Goal: Find specific page/section: Find specific page/section

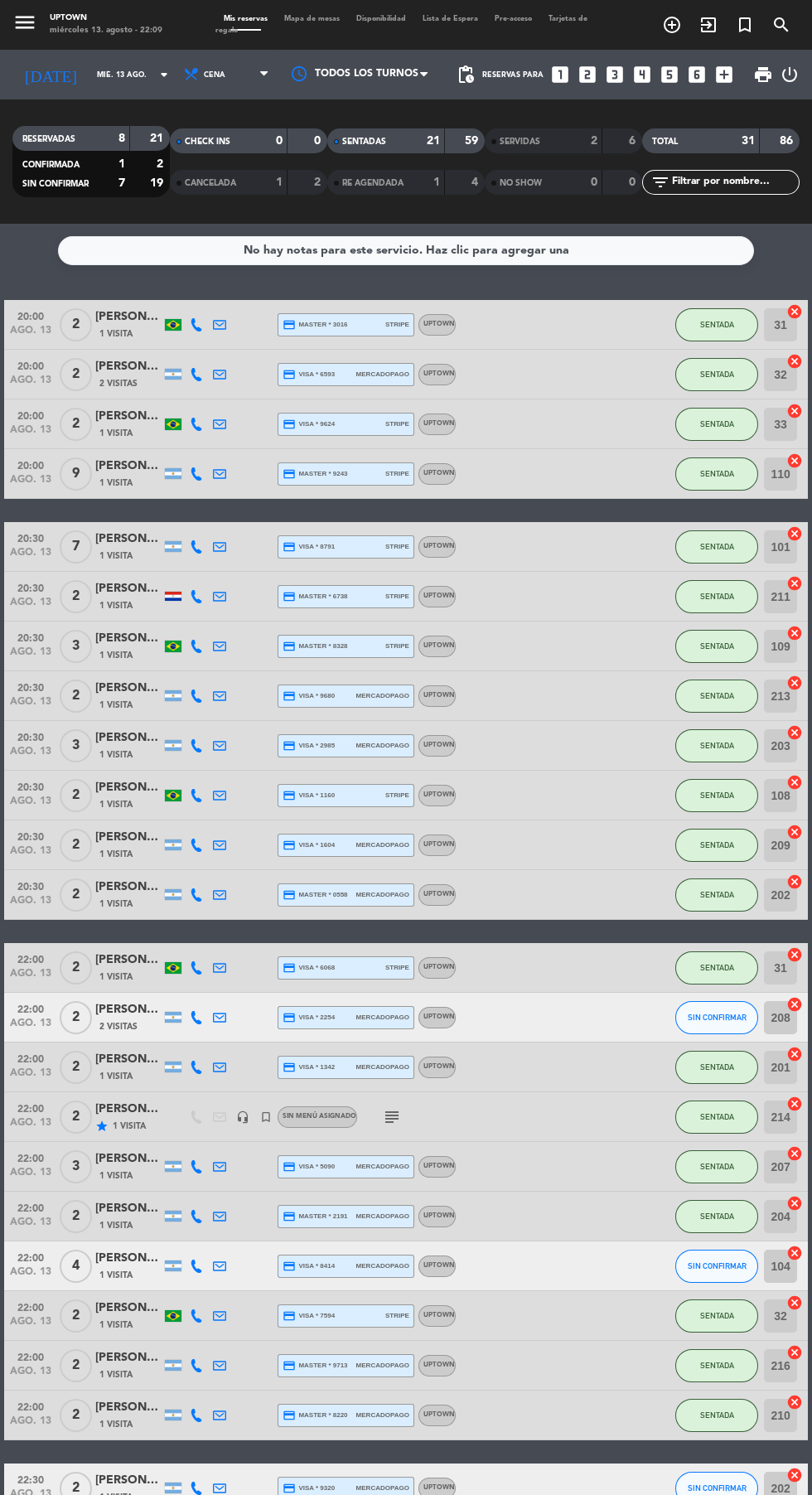
click at [306, 19] on span "Mapa de mesas" at bounding box center [312, 19] width 72 height 7
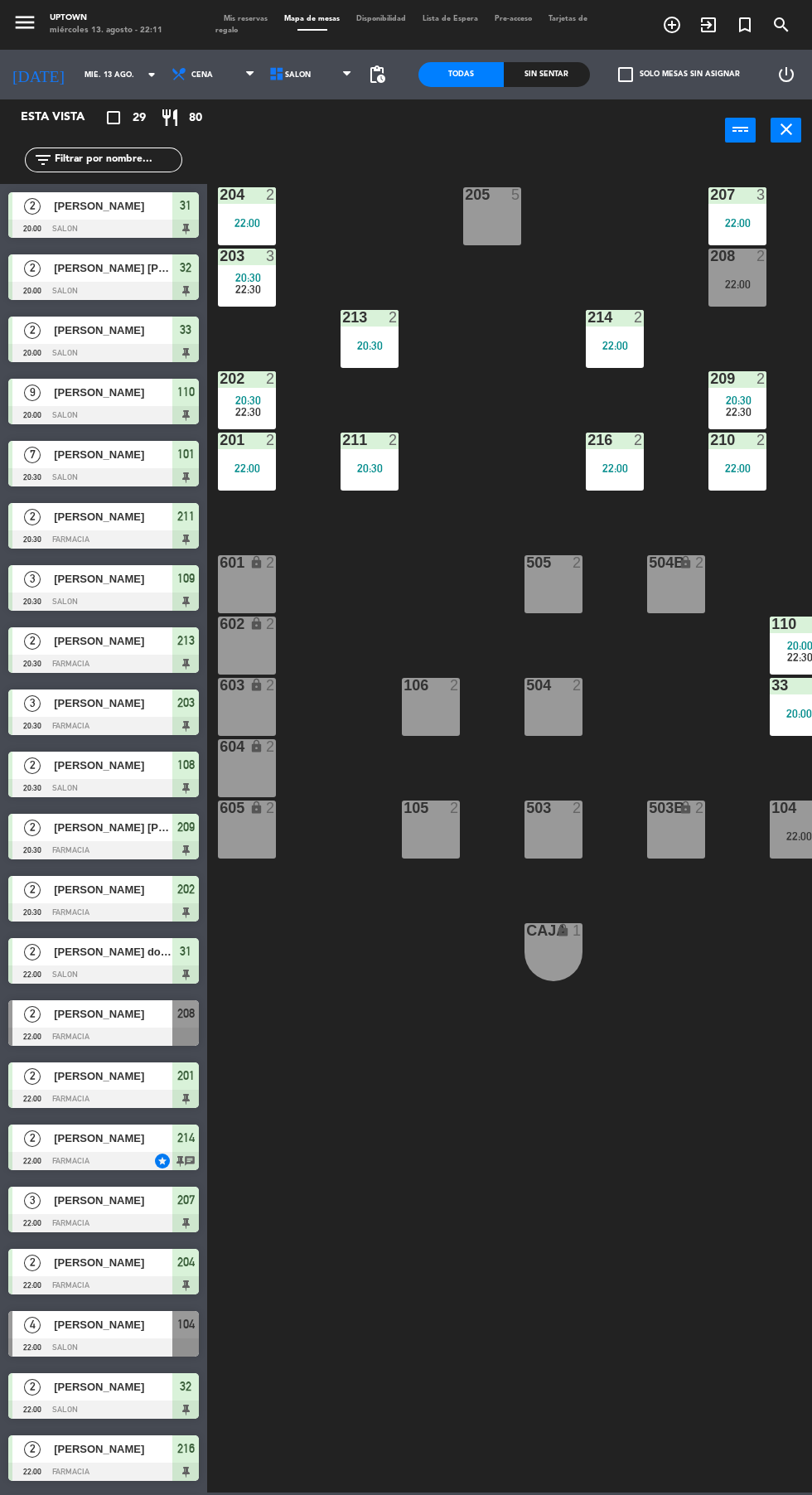
click at [84, 64] on input "mié. 13 ago." at bounding box center [128, 75] width 105 height 26
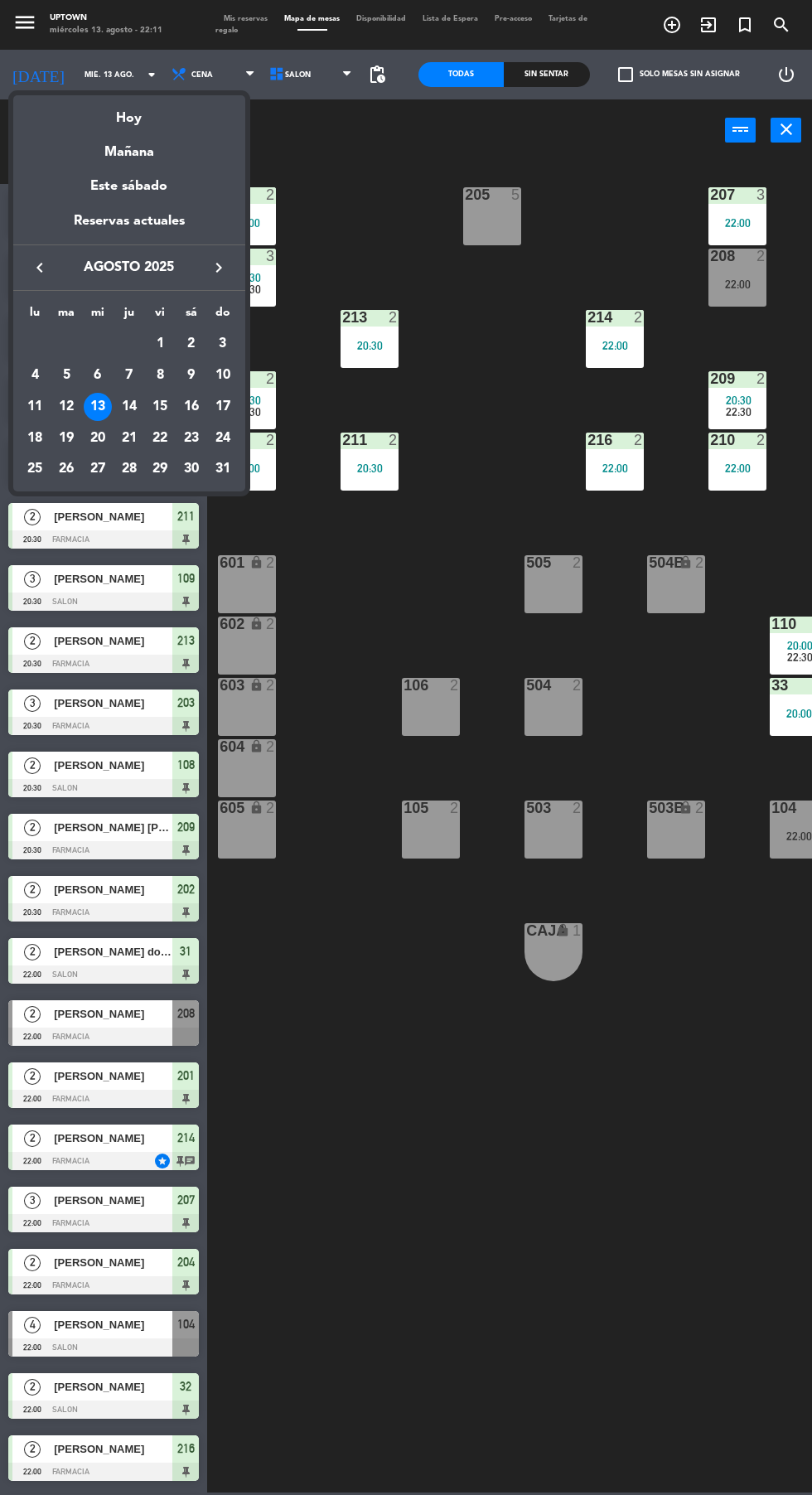
click at [182, 191] on div "Este sábado" at bounding box center [129, 186] width 232 height 46
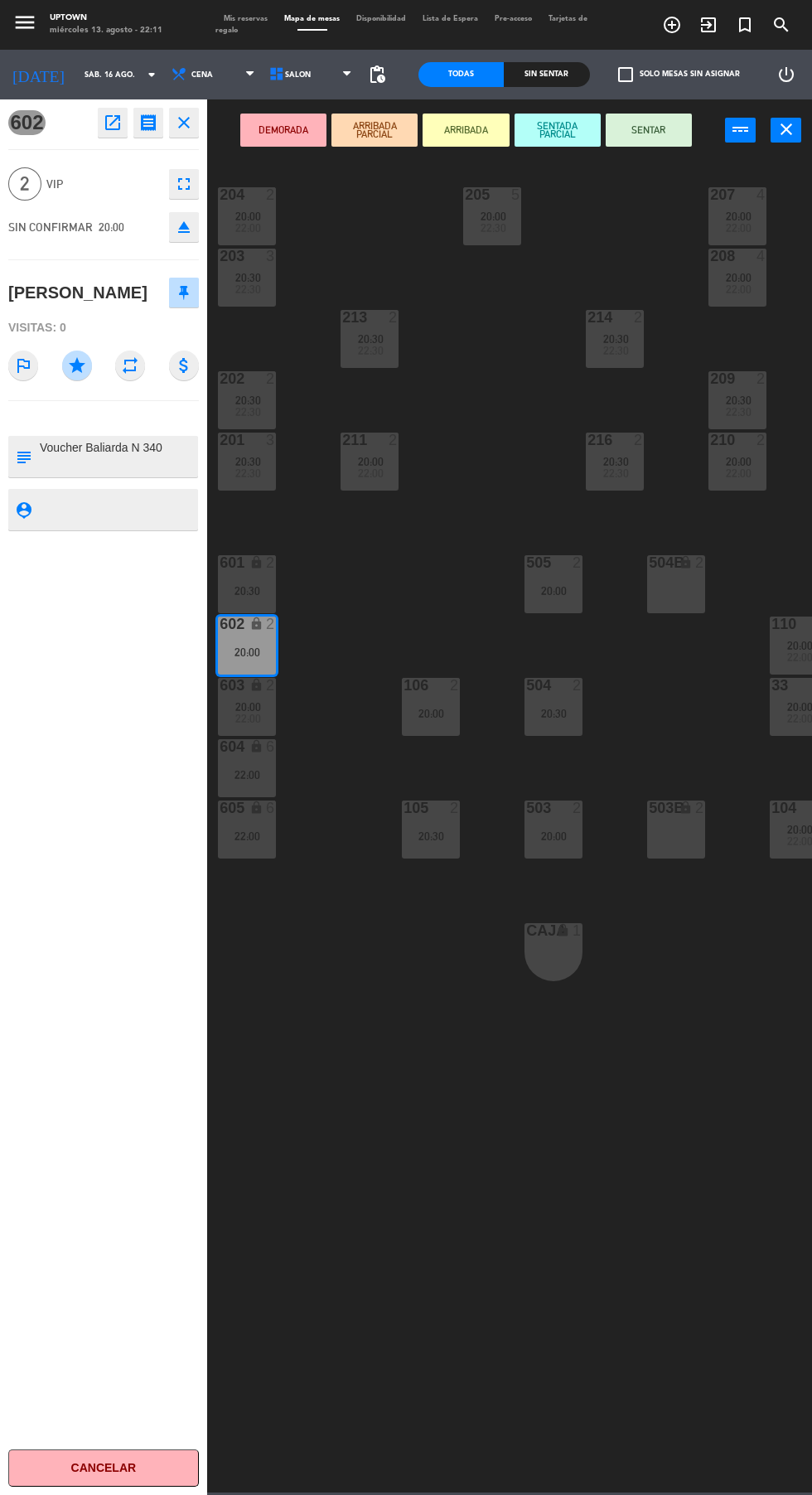
click at [175, 128] on icon "close" at bounding box center [184, 122] width 19 height 19
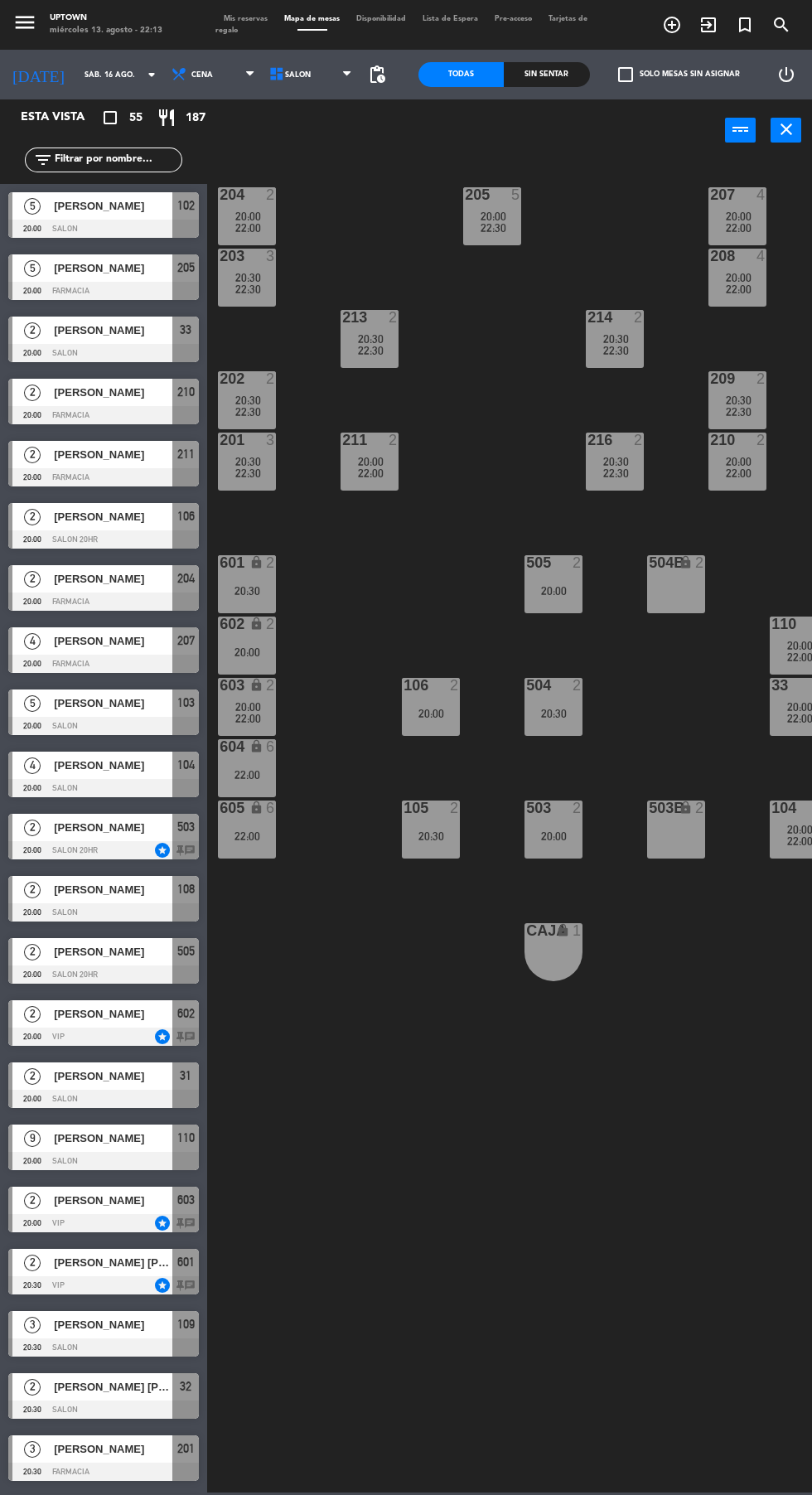
click at [85, 69] on input "sáb. 16 ago." at bounding box center [128, 75] width 105 height 26
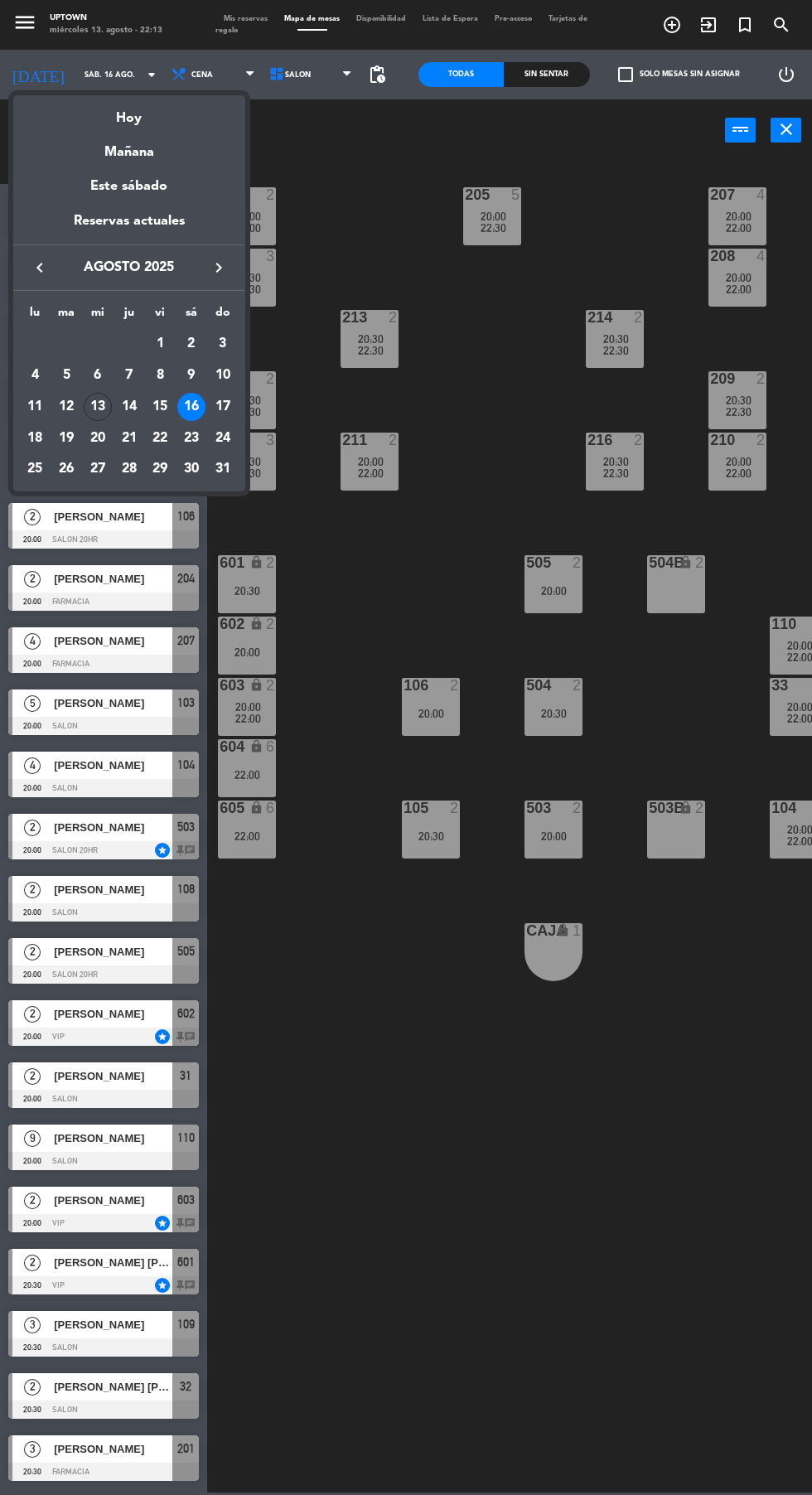
click at [152, 126] on div "Hoy" at bounding box center [129, 112] width 232 height 34
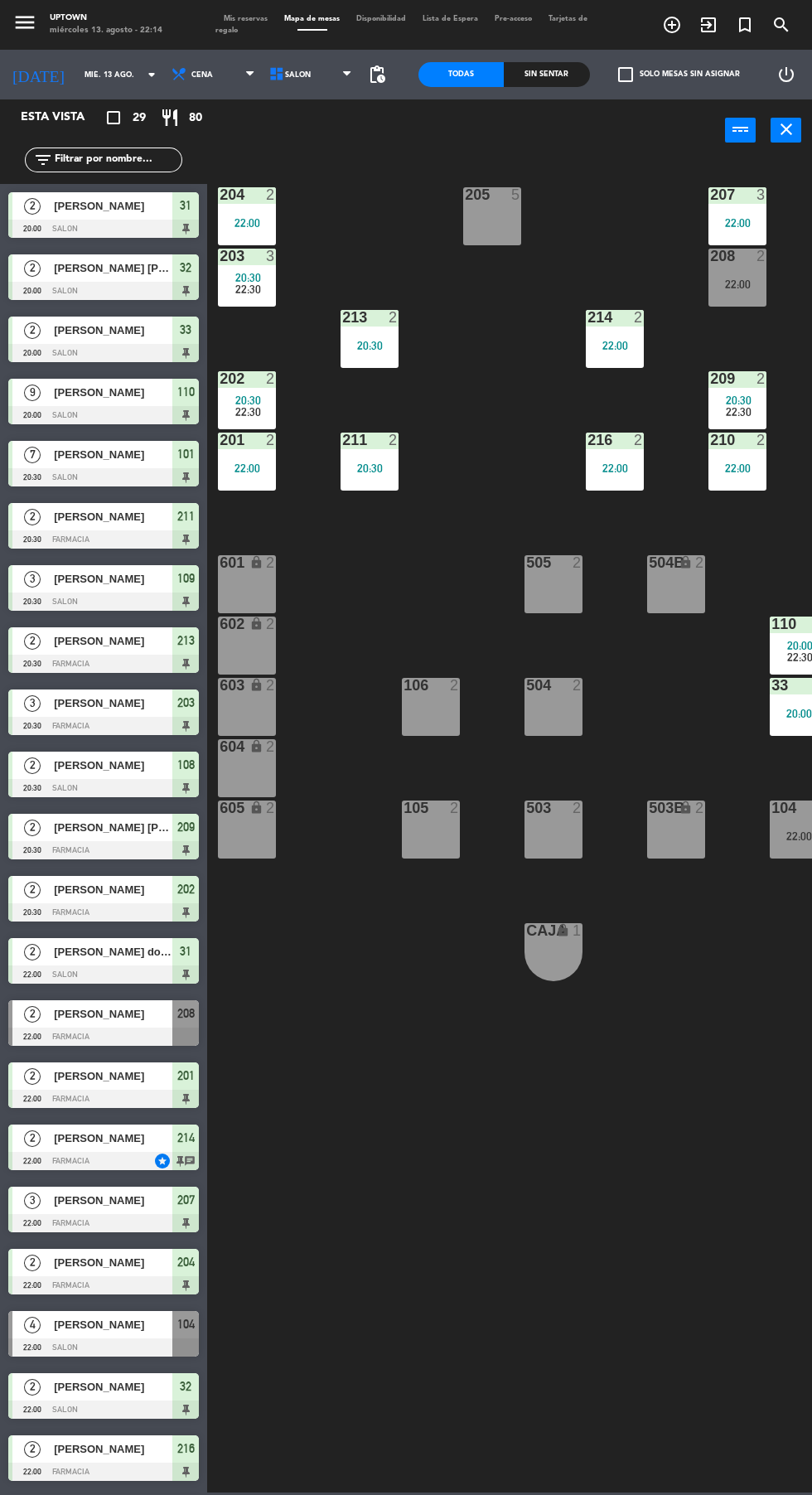
click at [76, 79] on input "mié. 13 ago." at bounding box center [128, 75] width 105 height 26
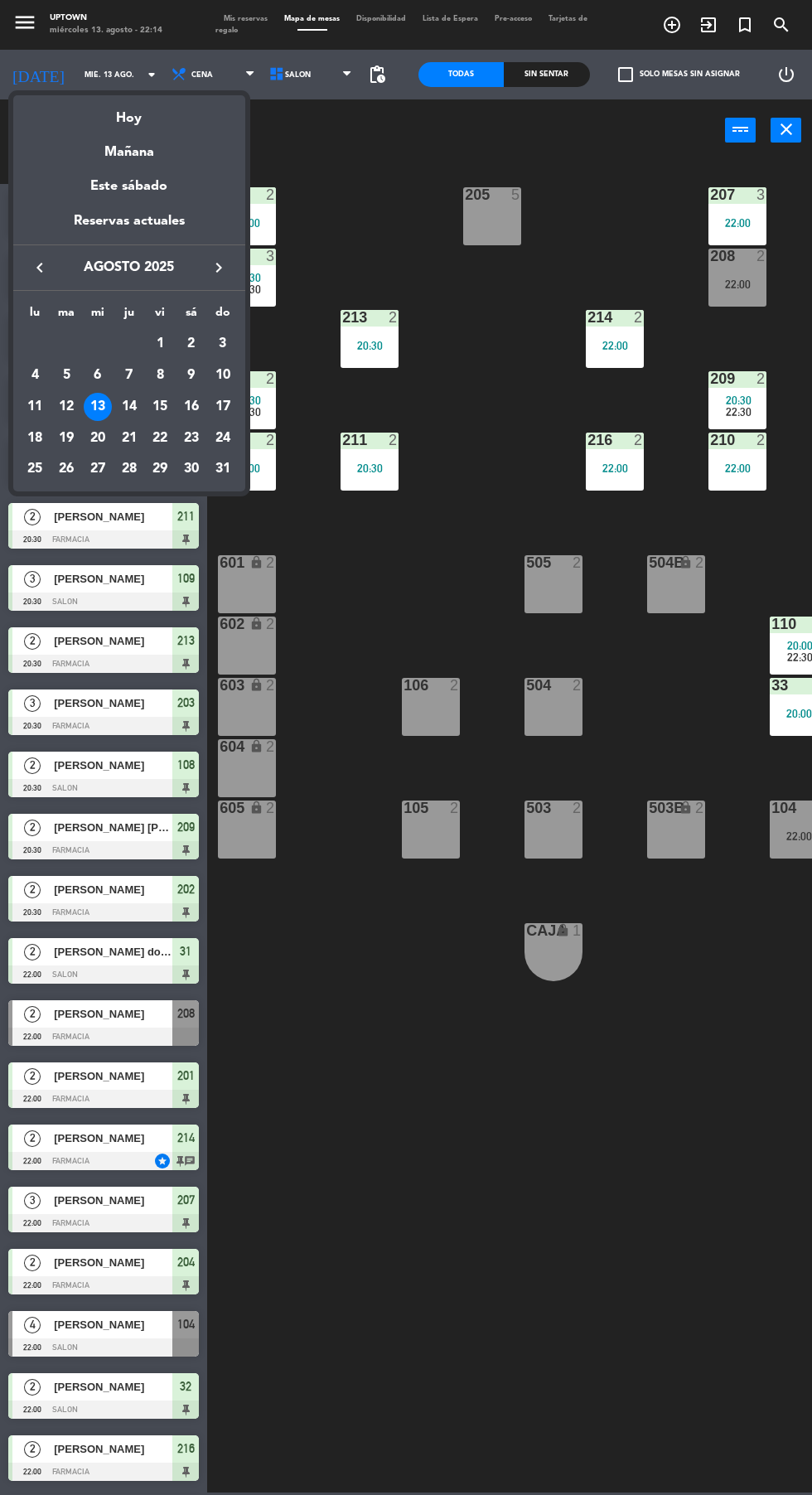
click at [103, 194] on div "Este sábado" at bounding box center [129, 186] width 232 height 46
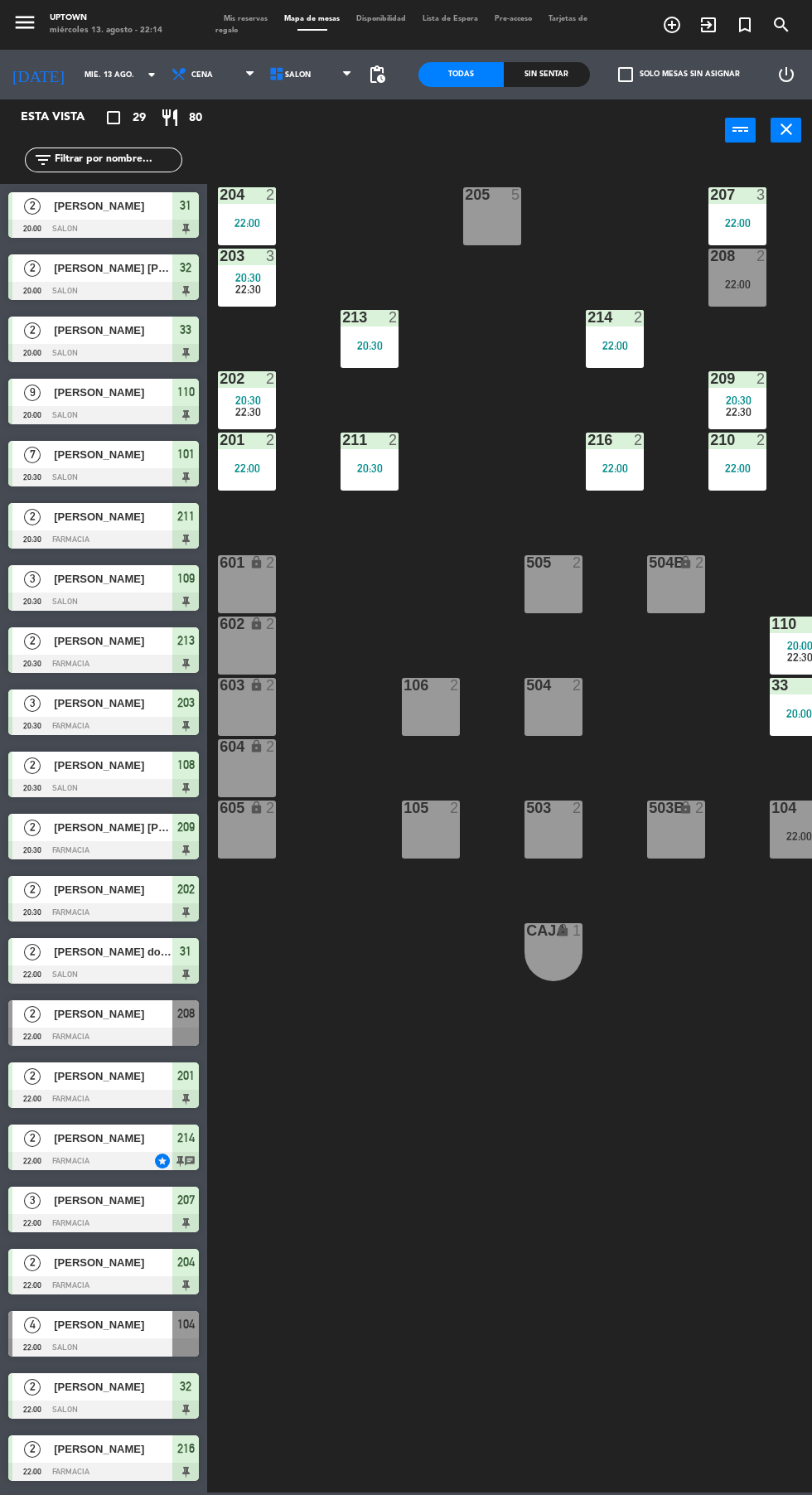
type input "sáb. 16 ago."
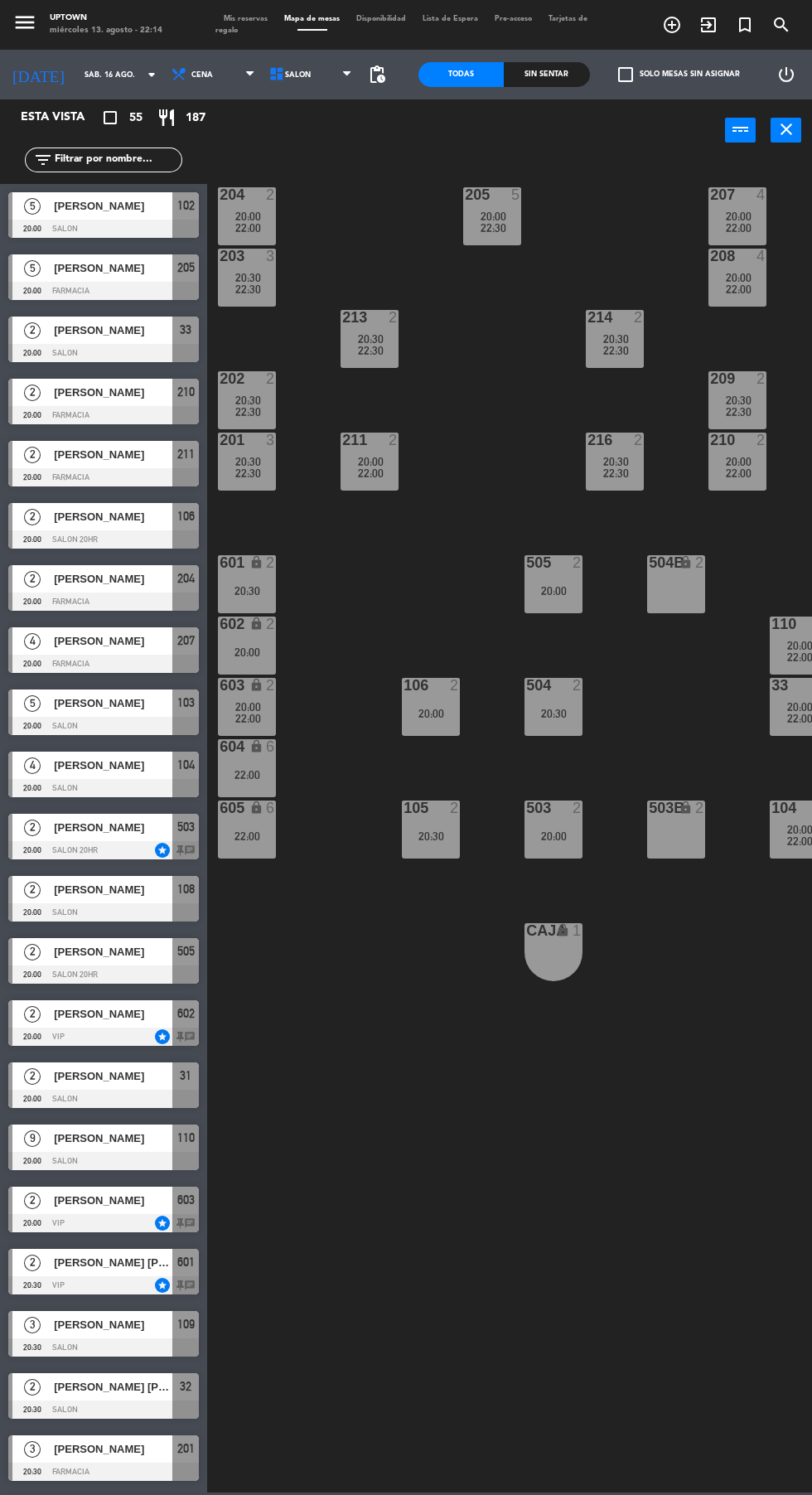
click at [785, 132] on icon "close" at bounding box center [785, 129] width 19 height 19
